Goal: Task Accomplishment & Management: Manage account settings

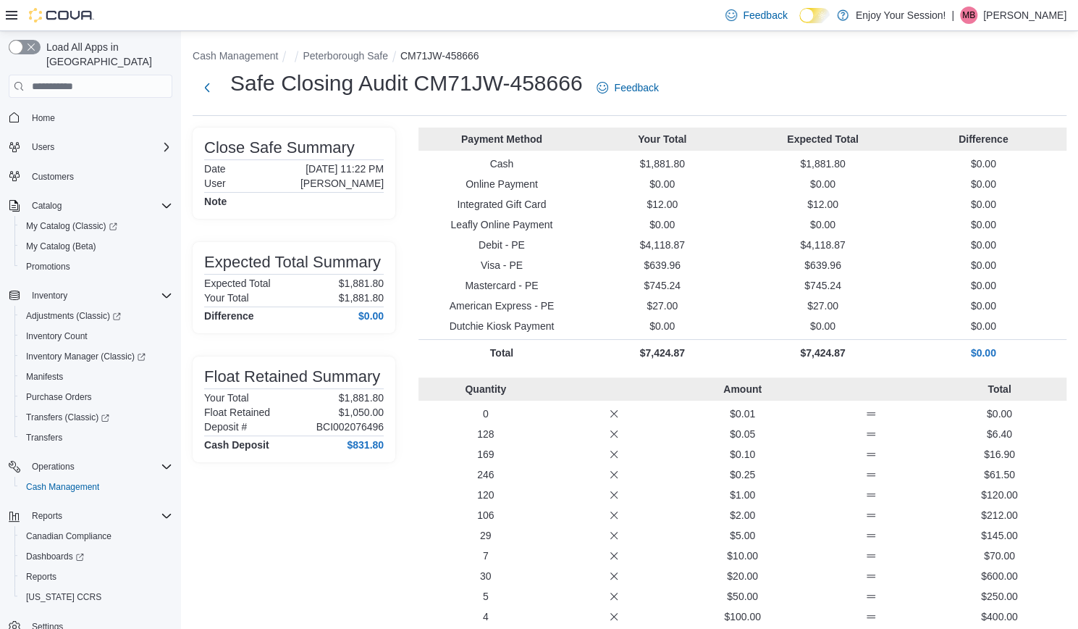
scroll to position [13, 0]
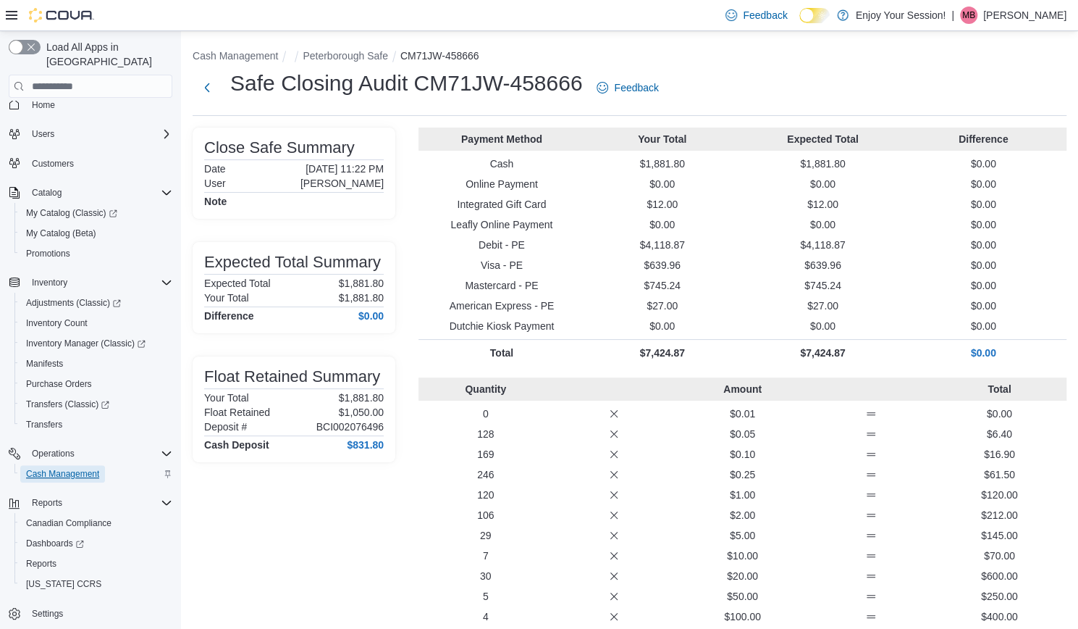
click at [62, 468] on span "Cash Management" at bounding box center [62, 474] width 73 height 12
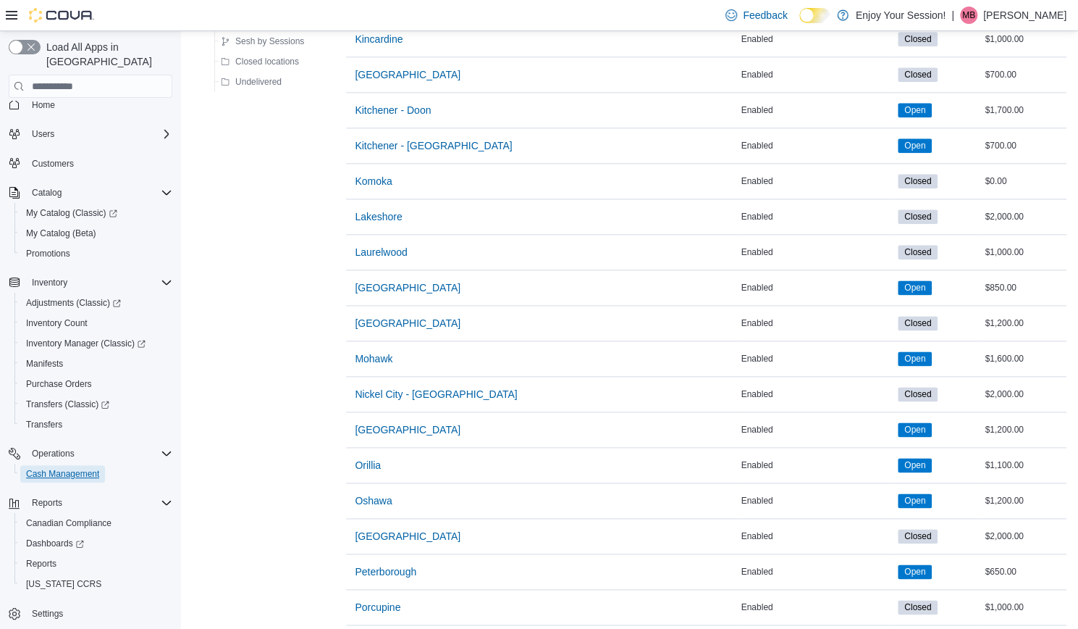
scroll to position [976, 0]
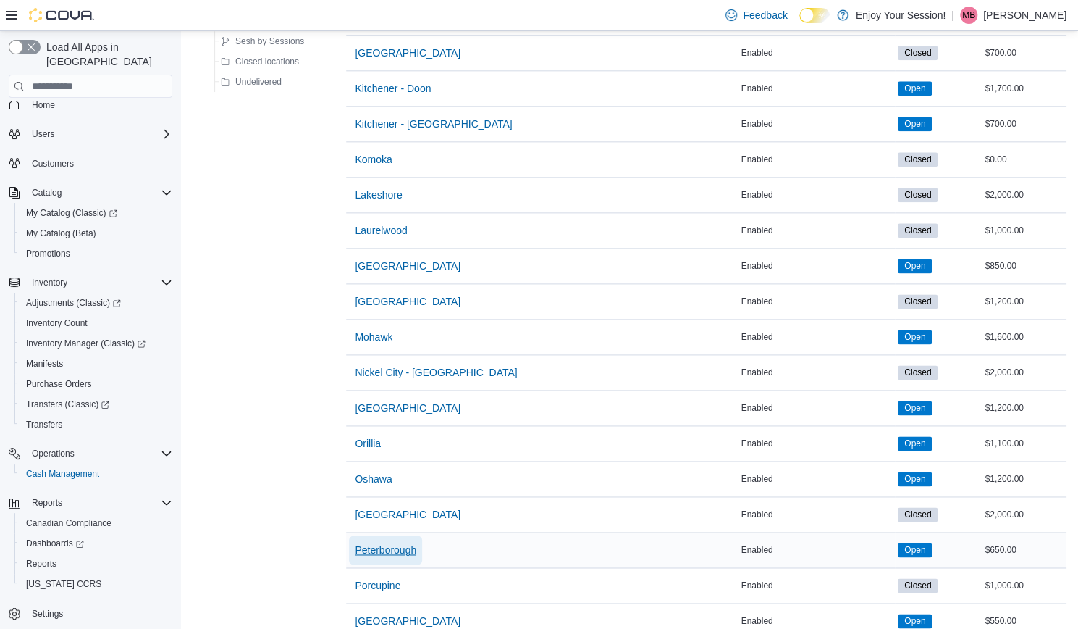
click at [397, 542] on span "Peterborough" at bounding box center [386, 549] width 62 height 14
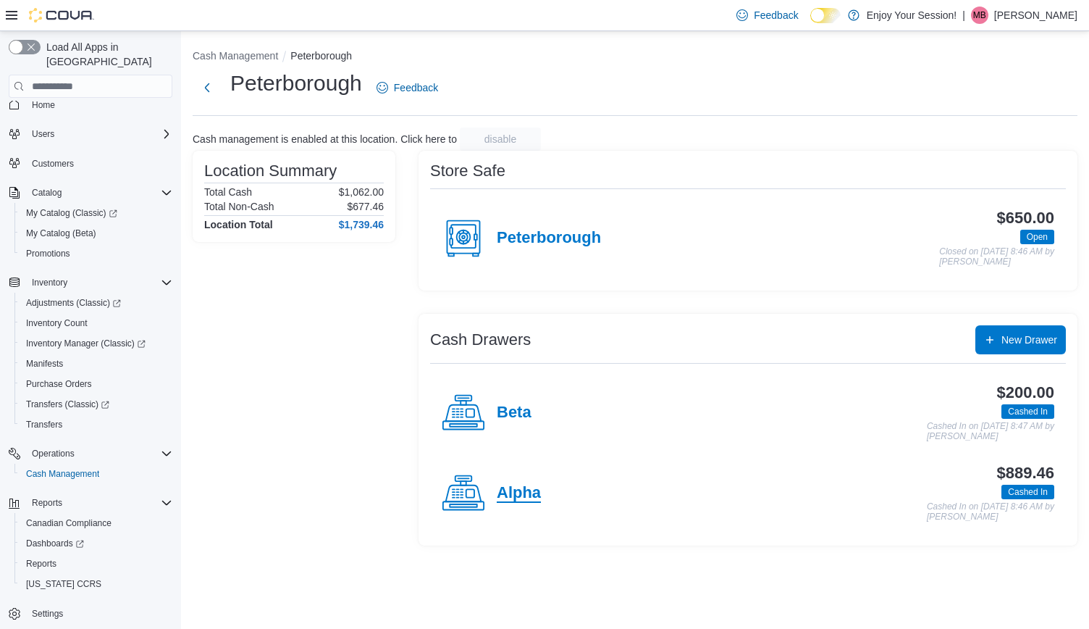
click at [522, 495] on h4 "Alpha" at bounding box center [519, 493] width 44 height 19
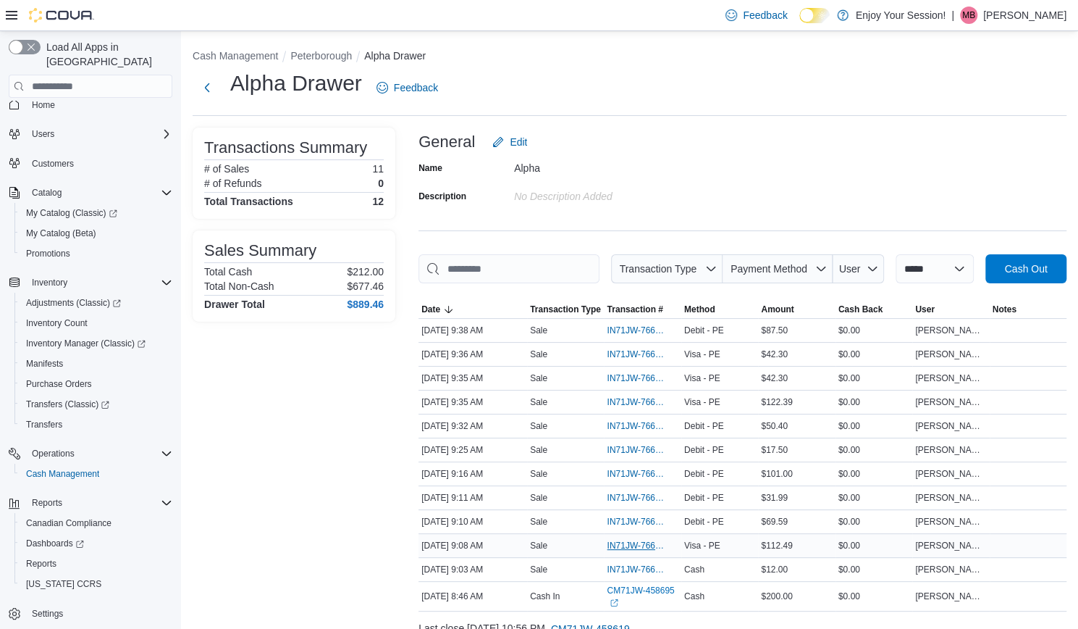
scroll to position [55, 0]
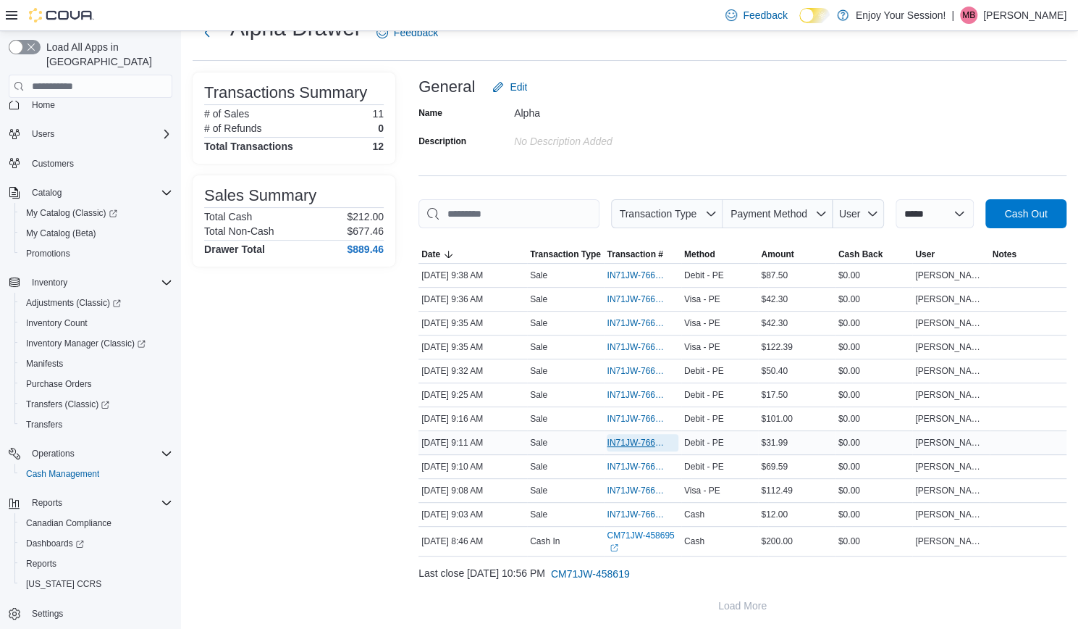
click at [636, 441] on span "IN71JW-7666898" at bounding box center [635, 443] width 56 height 12
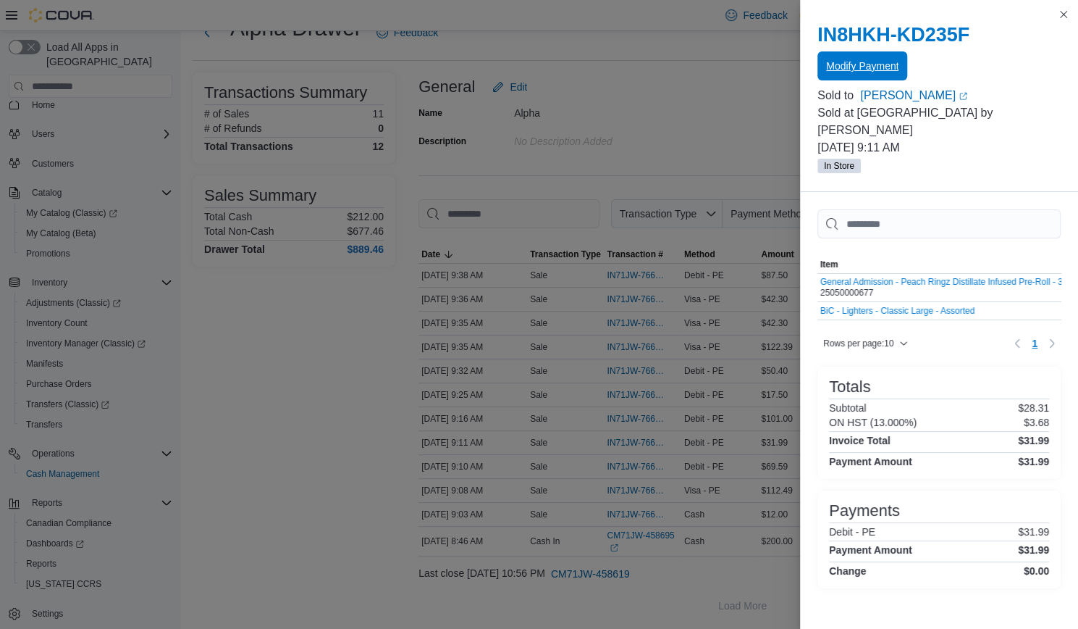
click at [852, 59] on span "Modify Payment" at bounding box center [862, 65] width 72 height 29
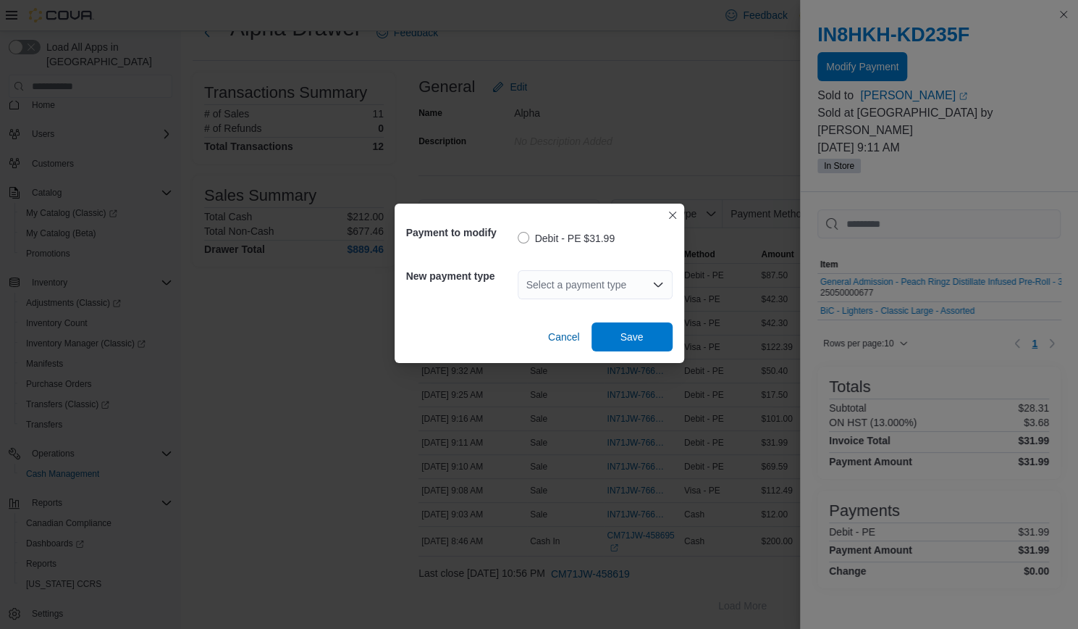
click at [600, 283] on div "Select a payment type" at bounding box center [595, 284] width 155 height 29
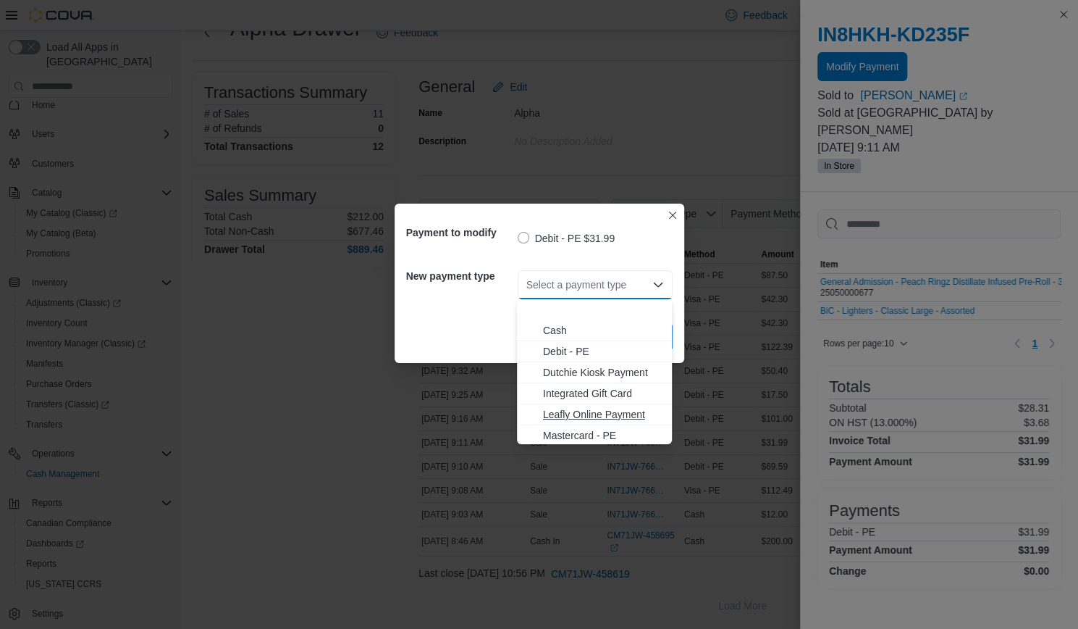
scroll to position [44, 0]
click at [571, 437] on span "Visa - PE" at bounding box center [603, 433] width 120 height 14
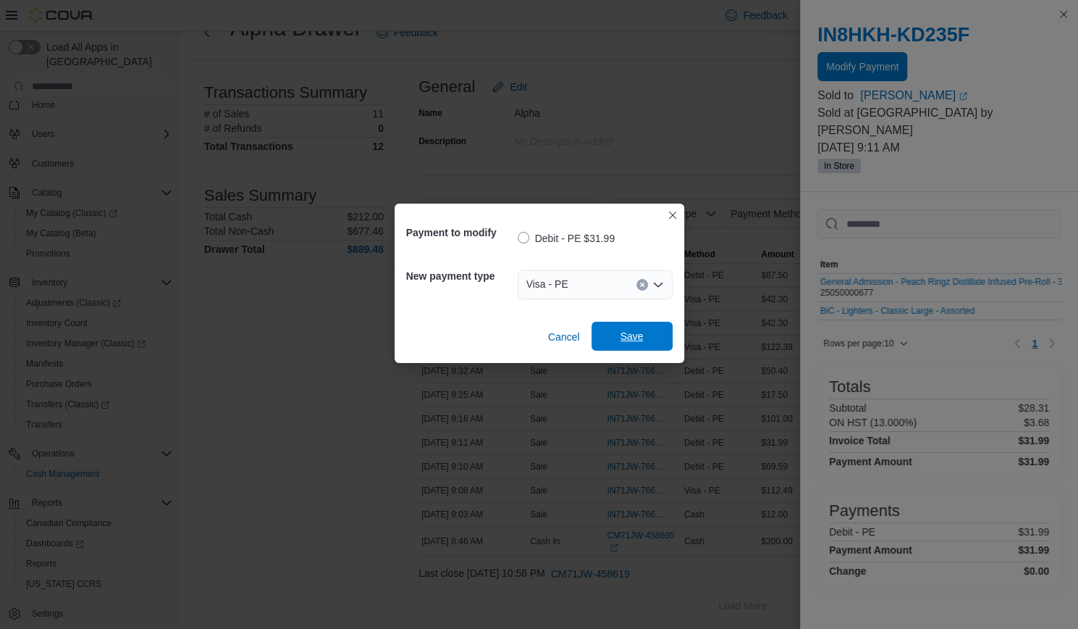
click at [632, 338] on span "Save" at bounding box center [632, 336] width 23 height 14
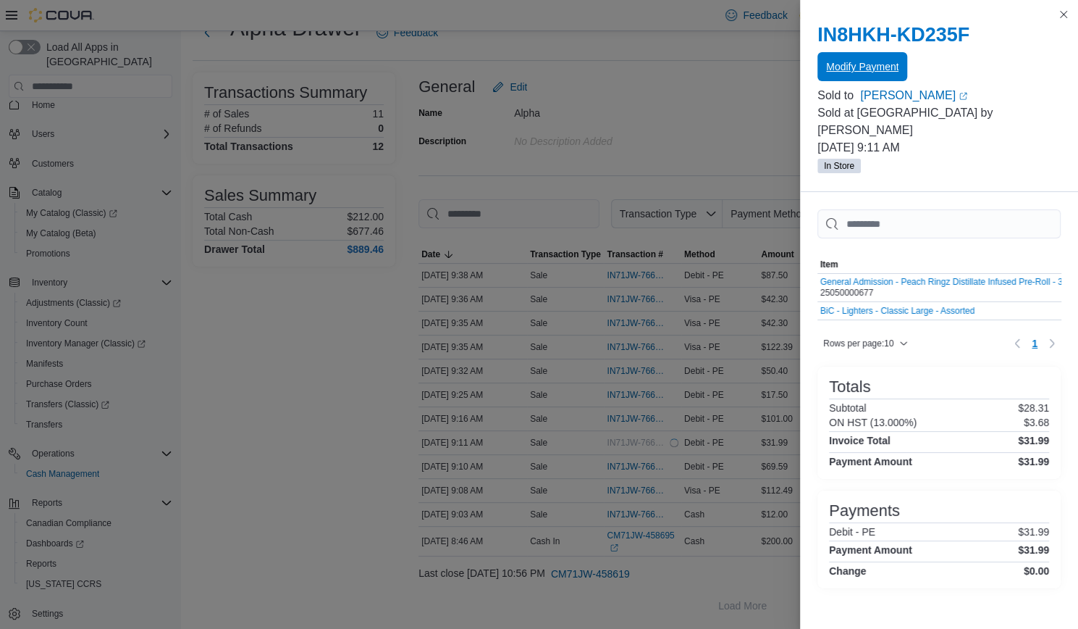
scroll to position [0, 0]
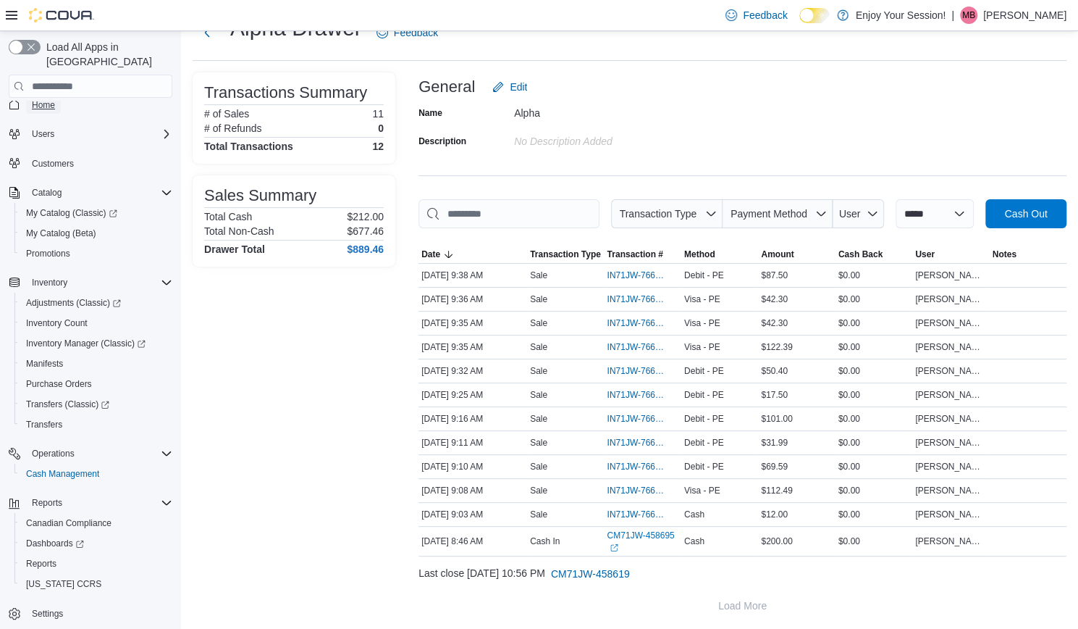
click at [56, 96] on link "Home" at bounding box center [43, 104] width 35 height 17
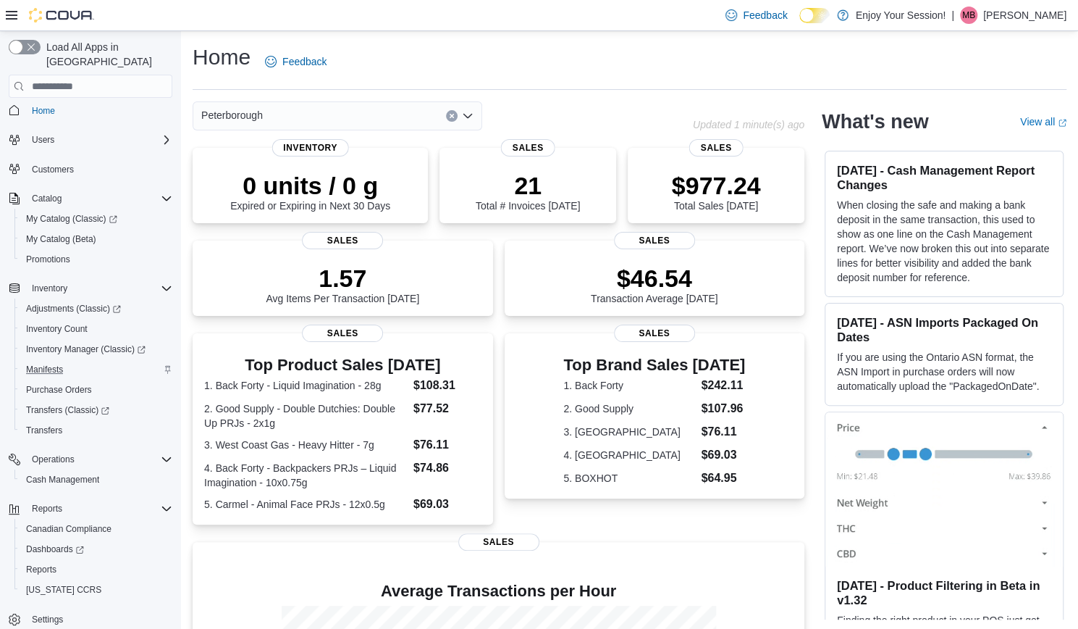
scroll to position [4, 0]
click at [72, 324] on span "Inventory Count" at bounding box center [57, 332] width 62 height 17
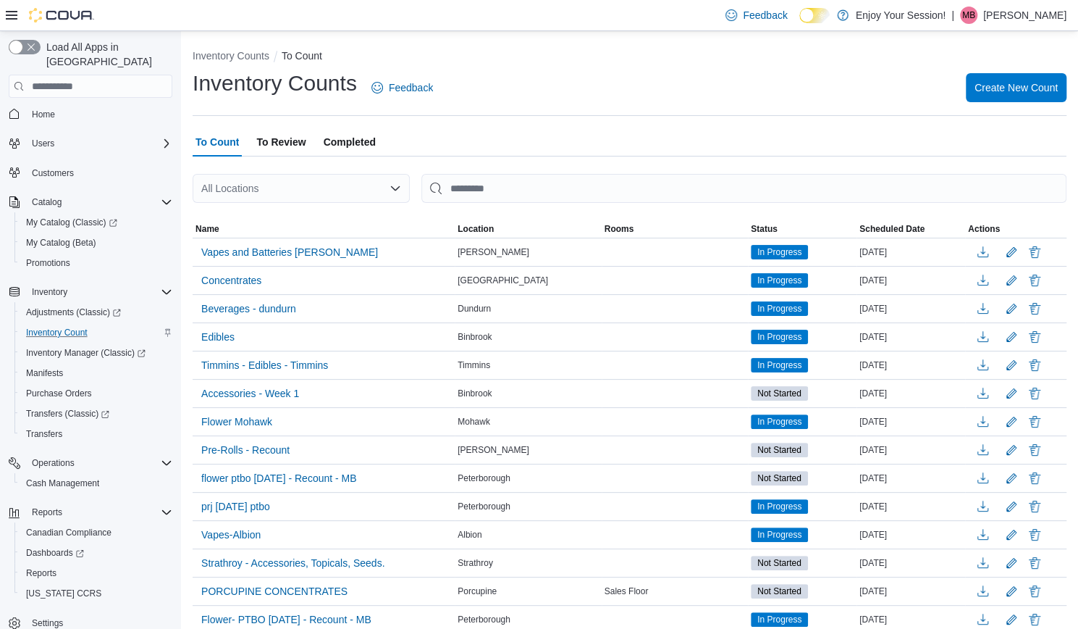
click at [298, 138] on span "To Review" at bounding box center [280, 141] width 49 height 29
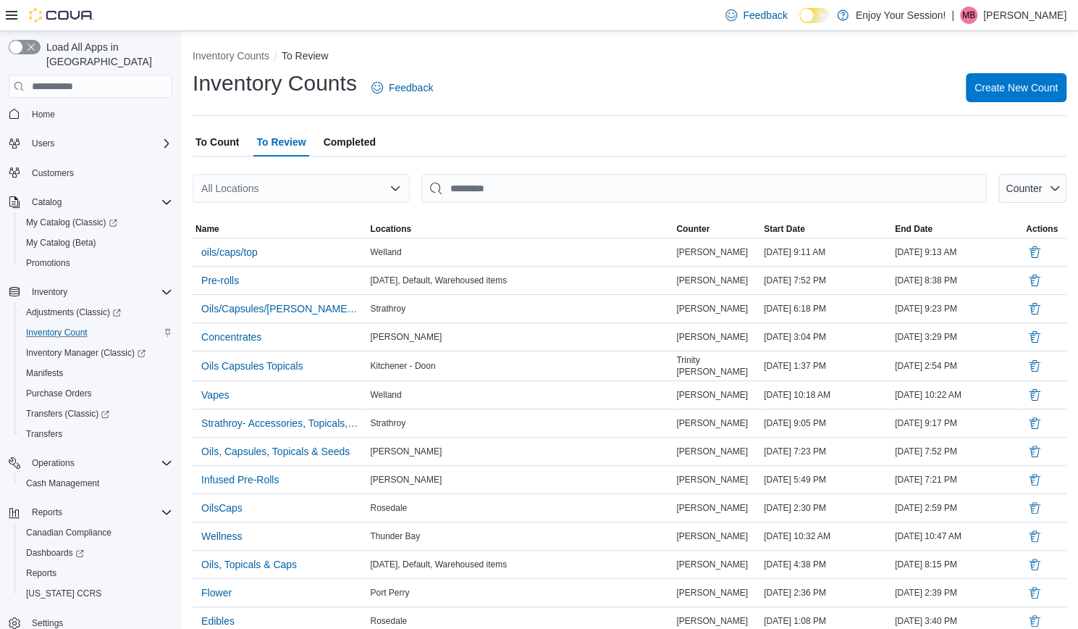
click at [301, 195] on div "All Locations" at bounding box center [301, 188] width 217 height 29
type input "***"
click at [318, 219] on div "Peterborough" at bounding box center [310, 213] width 183 height 14
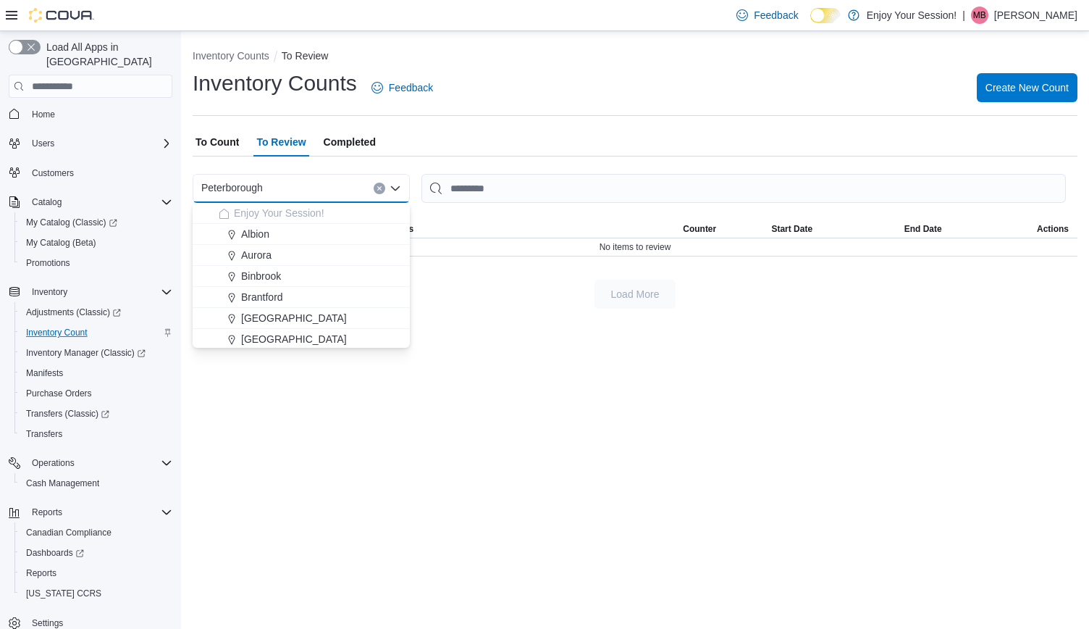
click at [58, 110] on div "Home" at bounding box center [91, 113] width 164 height 27
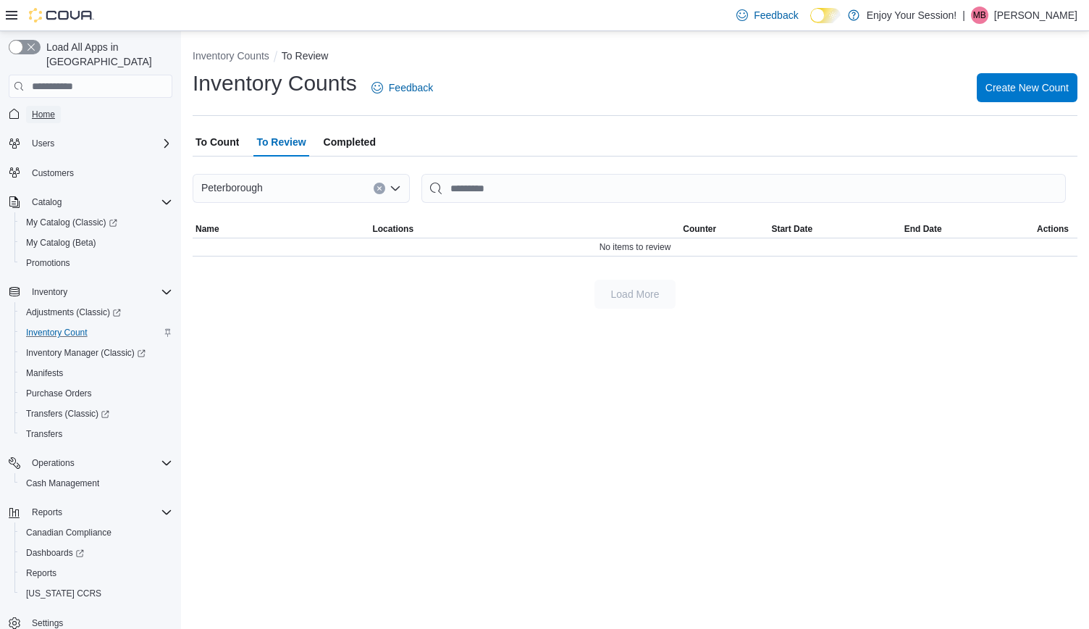
click at [53, 109] on span "Home" at bounding box center [43, 115] width 23 height 12
